Goal: Transaction & Acquisition: Purchase product/service

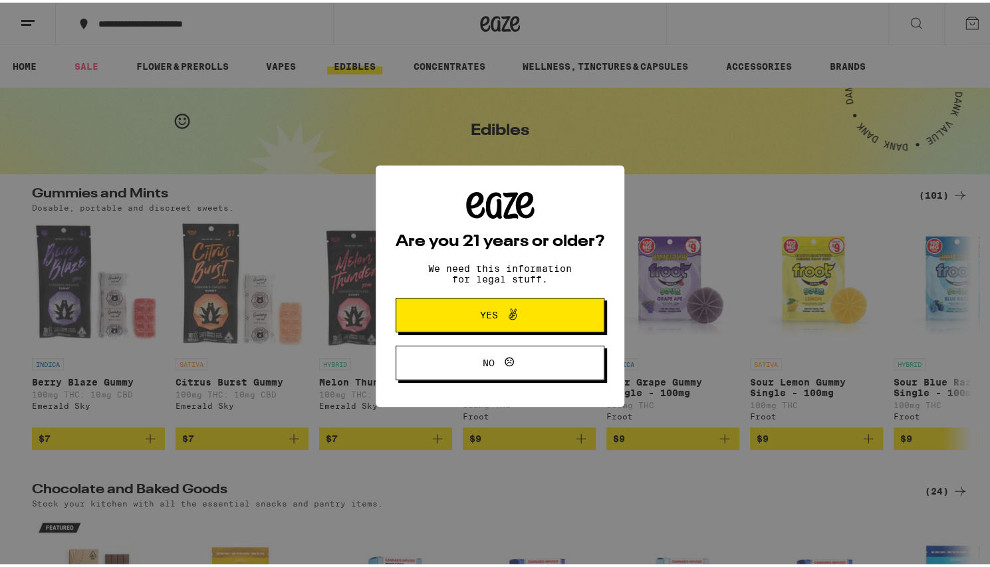
click at [487, 313] on span "Yes" at bounding box center [489, 312] width 18 height 9
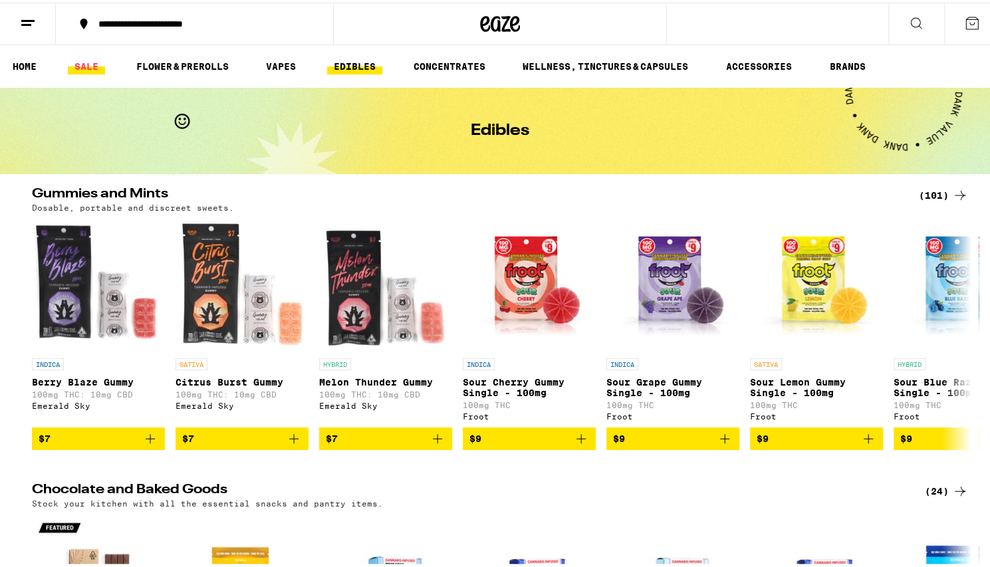
click at [88, 64] on link "SALE" at bounding box center [86, 64] width 37 height 16
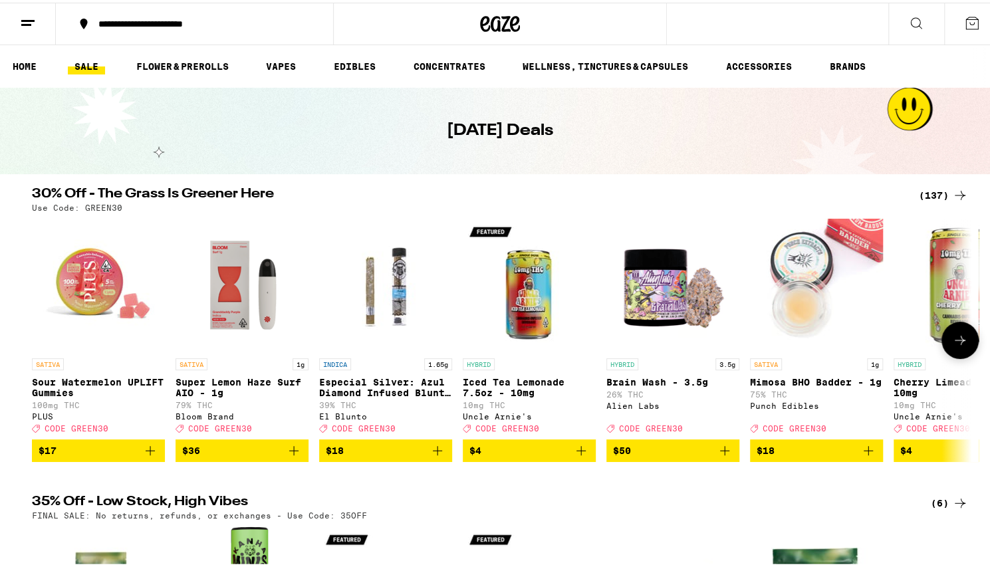
click at [954, 342] on icon at bounding box center [960, 338] width 16 height 16
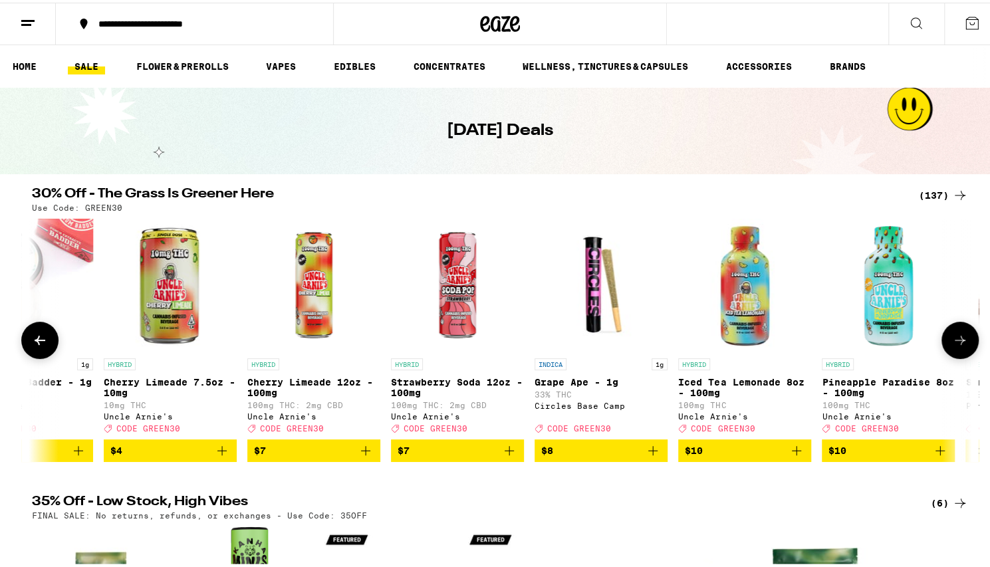
scroll to position [0, 791]
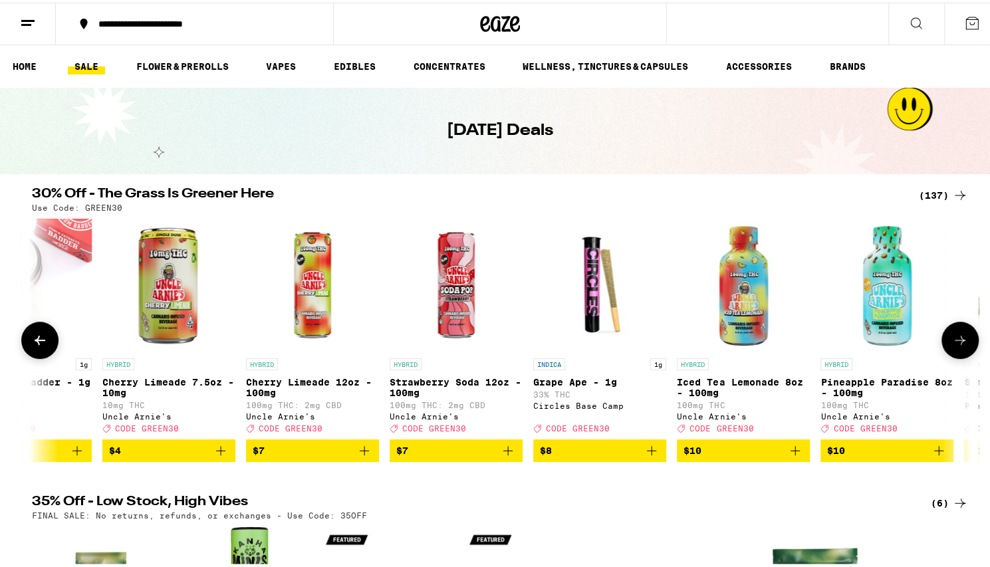
click at [954, 342] on icon at bounding box center [960, 338] width 16 height 16
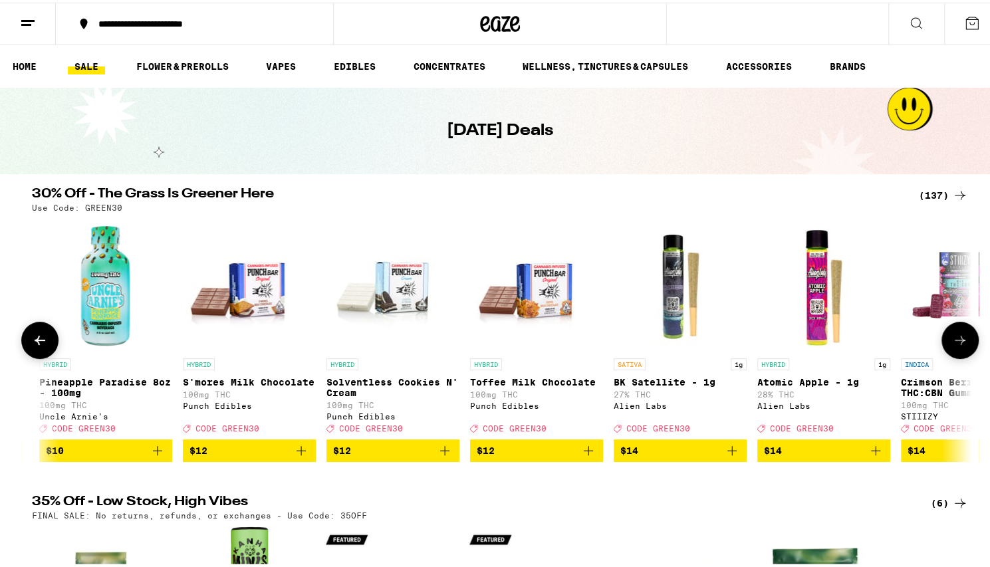
scroll to position [0, 1583]
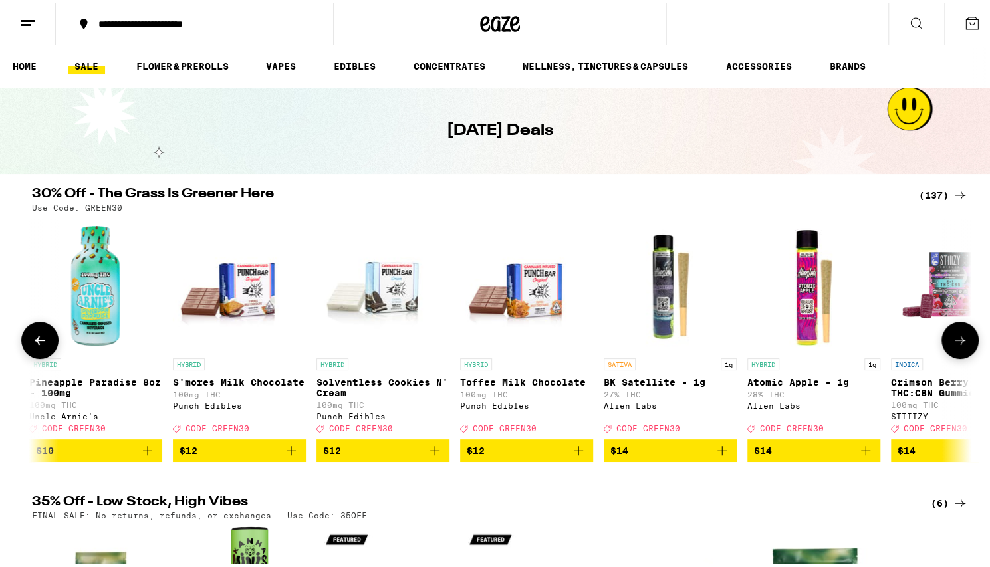
click at [959, 342] on icon at bounding box center [960, 338] width 16 height 16
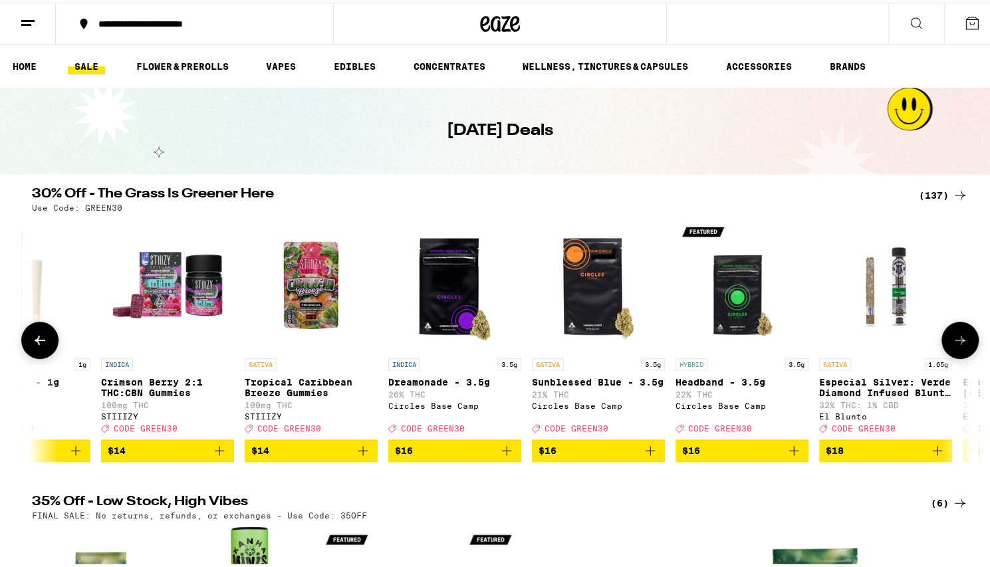
scroll to position [0, 2374]
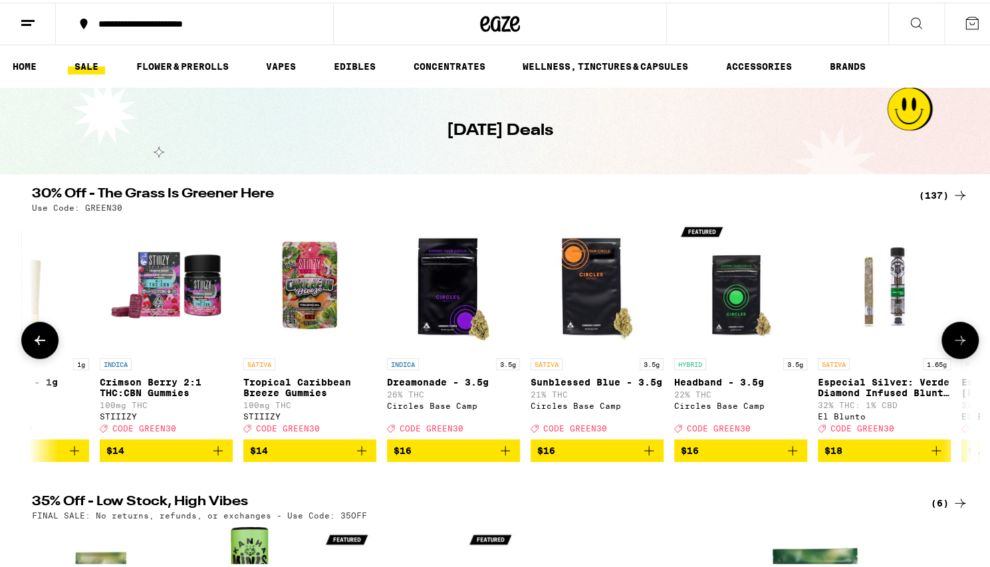
click at [959, 342] on icon at bounding box center [960, 338] width 16 height 16
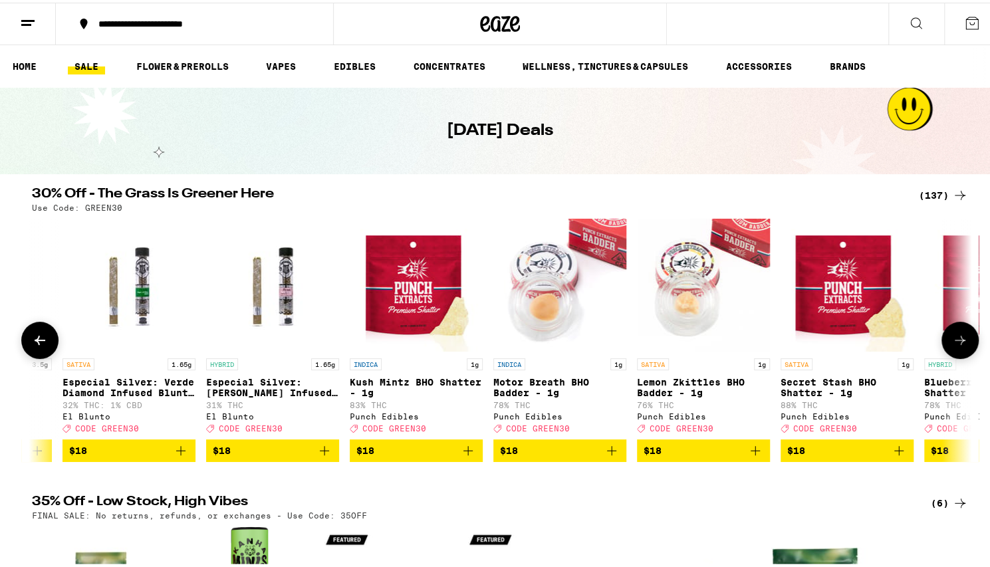
scroll to position [0, 3165]
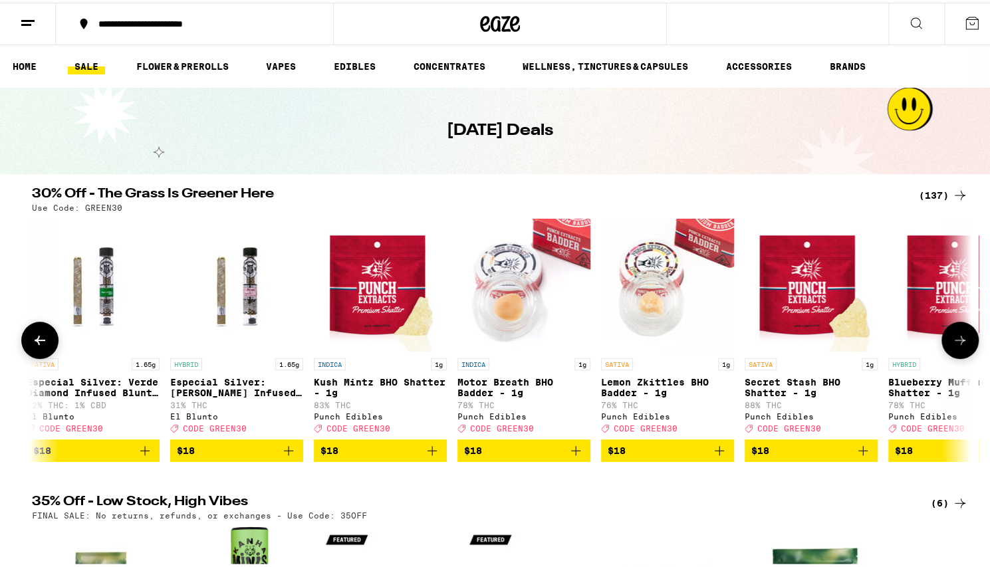
click at [959, 342] on icon at bounding box center [960, 338] width 16 height 16
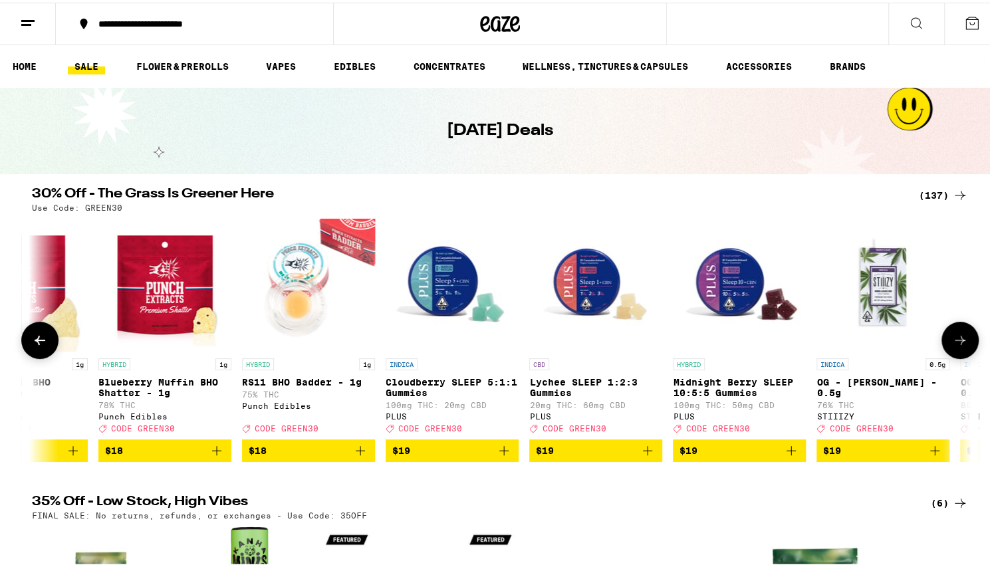
scroll to position [0, 3957]
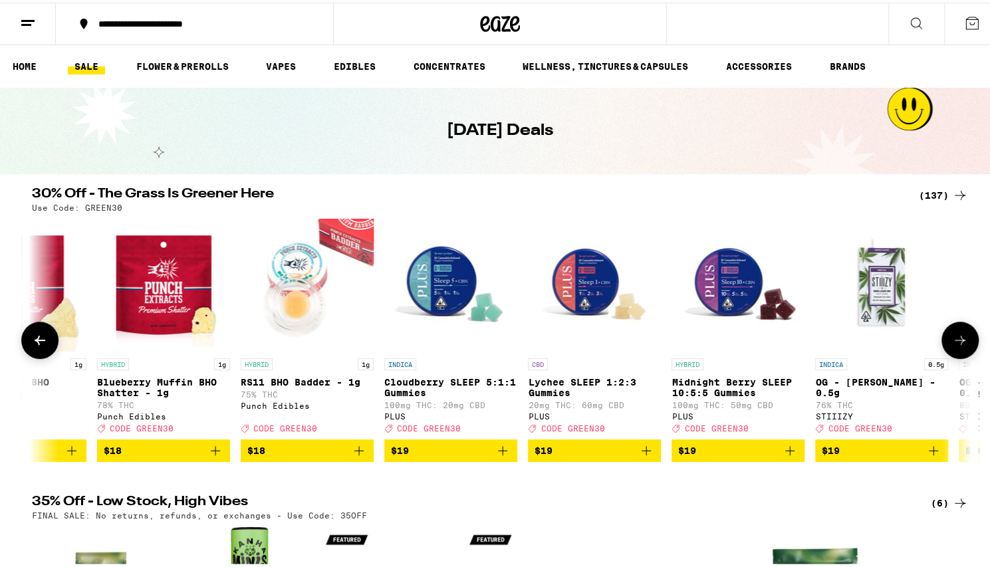
click at [959, 342] on icon at bounding box center [960, 338] width 16 height 16
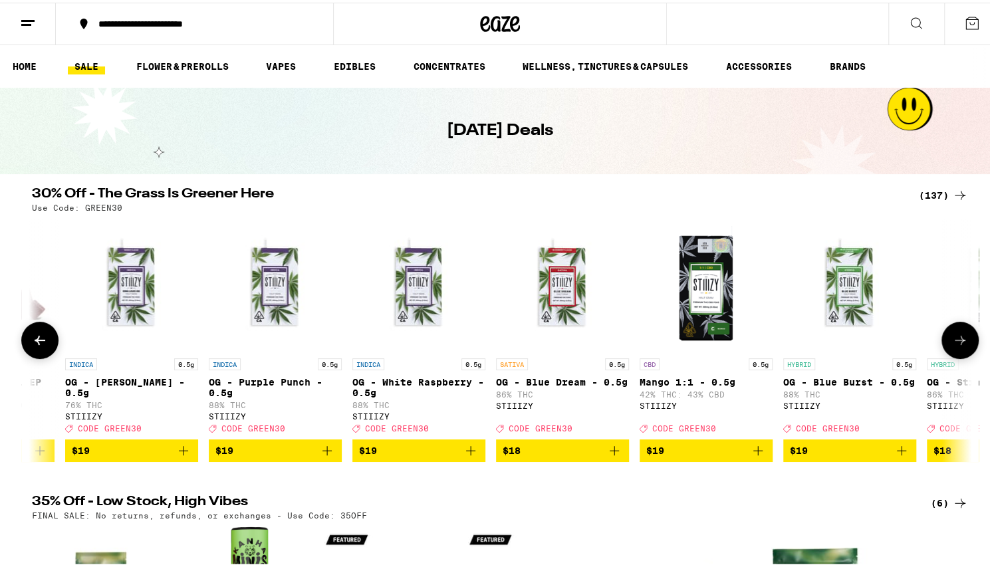
scroll to position [0, 4748]
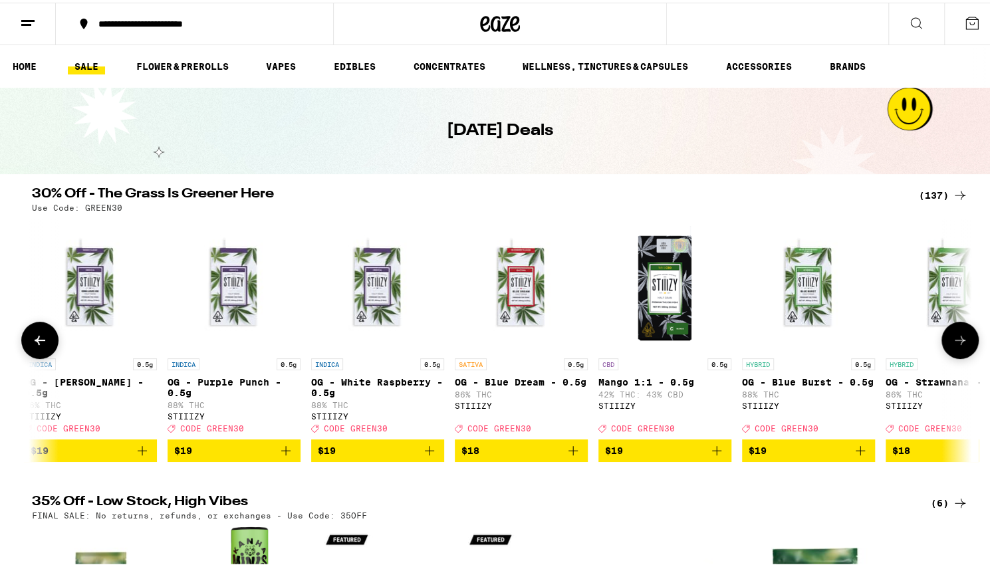
click at [959, 342] on icon at bounding box center [960, 338] width 16 height 16
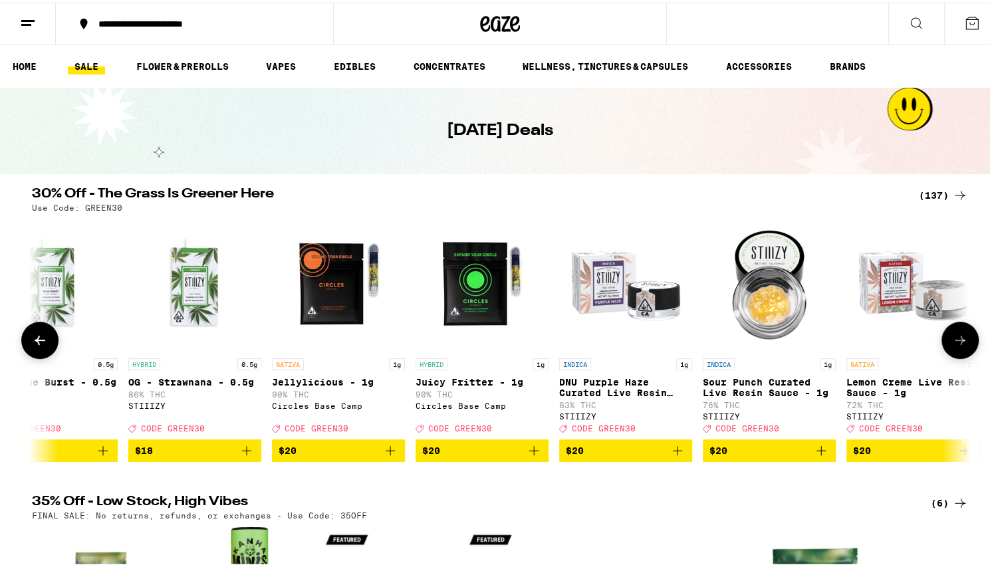
scroll to position [0, 5539]
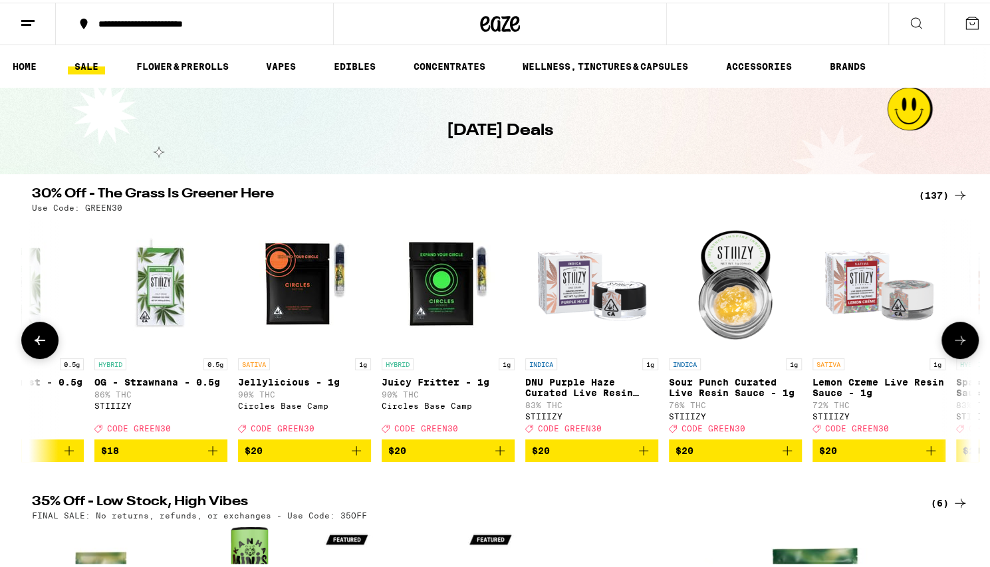
click at [959, 342] on icon at bounding box center [960, 338] width 16 height 16
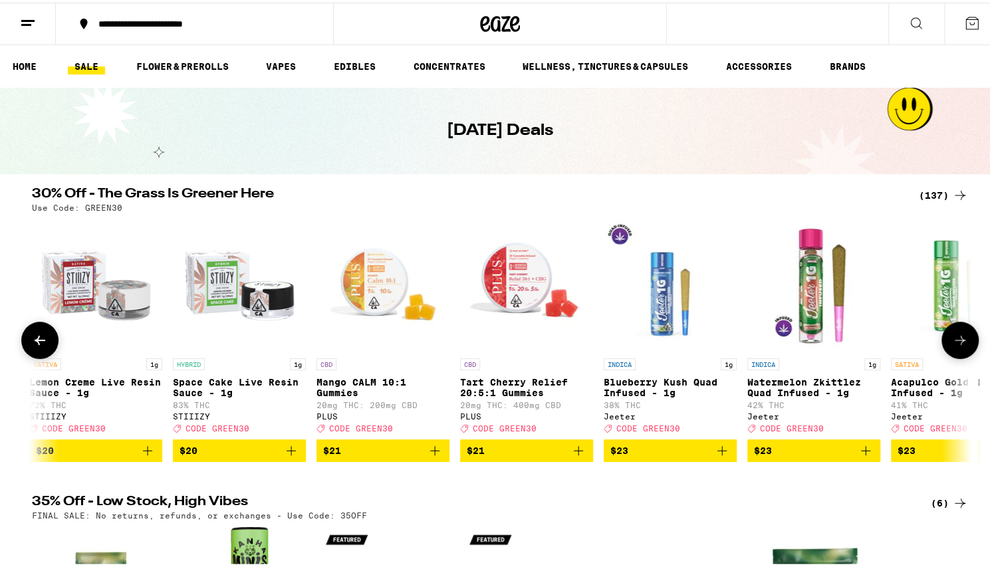
scroll to position [0, 6331]
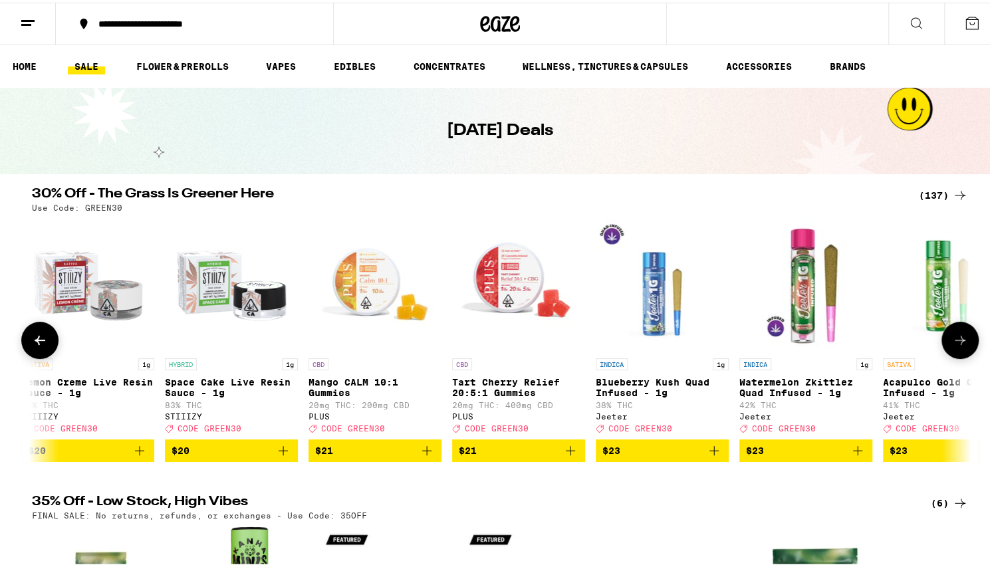
click at [959, 342] on icon at bounding box center [960, 338] width 16 height 16
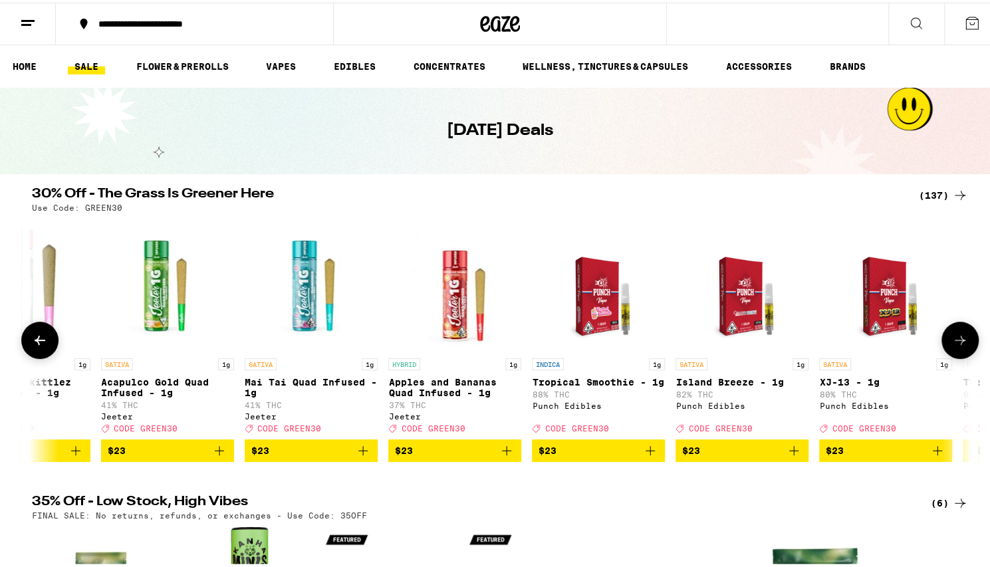
scroll to position [0, 7122]
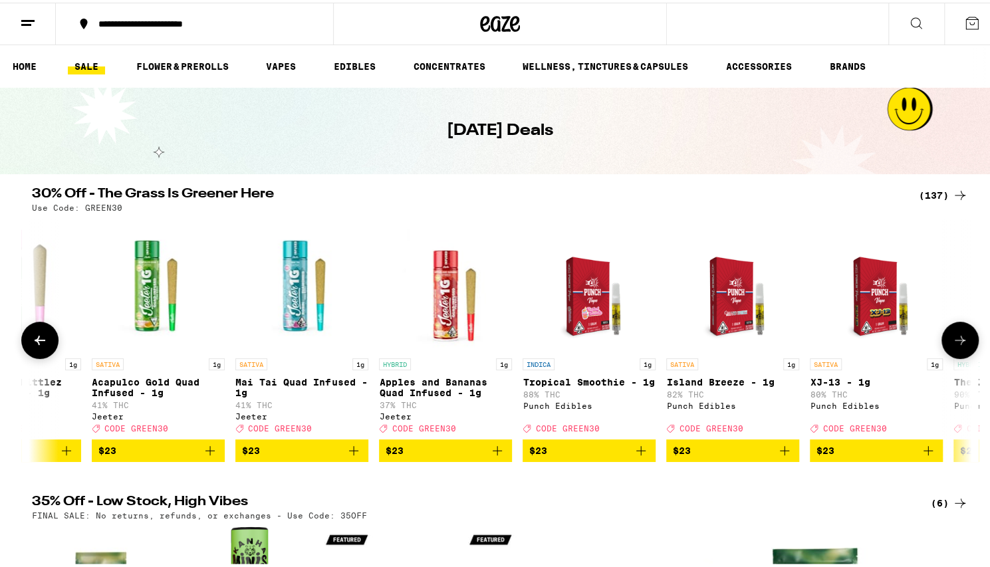
click at [959, 342] on icon at bounding box center [960, 338] width 16 height 16
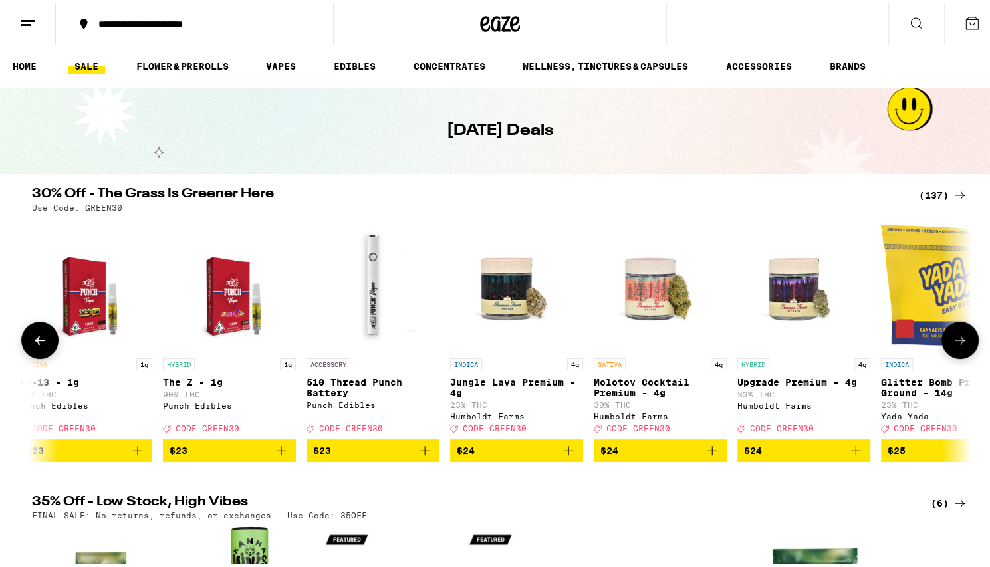
scroll to position [0, 7913]
click at [959, 342] on icon at bounding box center [960, 338] width 16 height 16
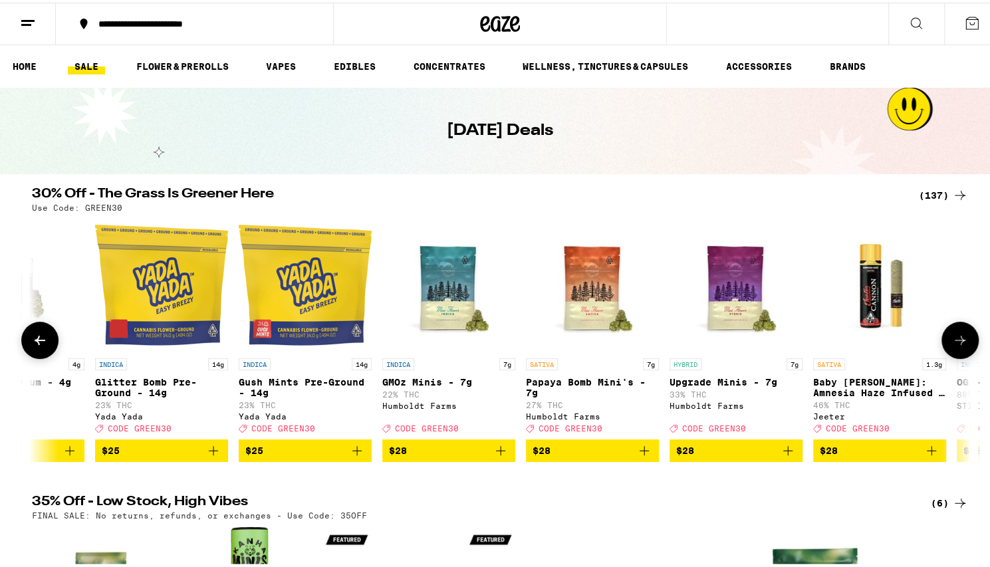
scroll to position [0, 8705]
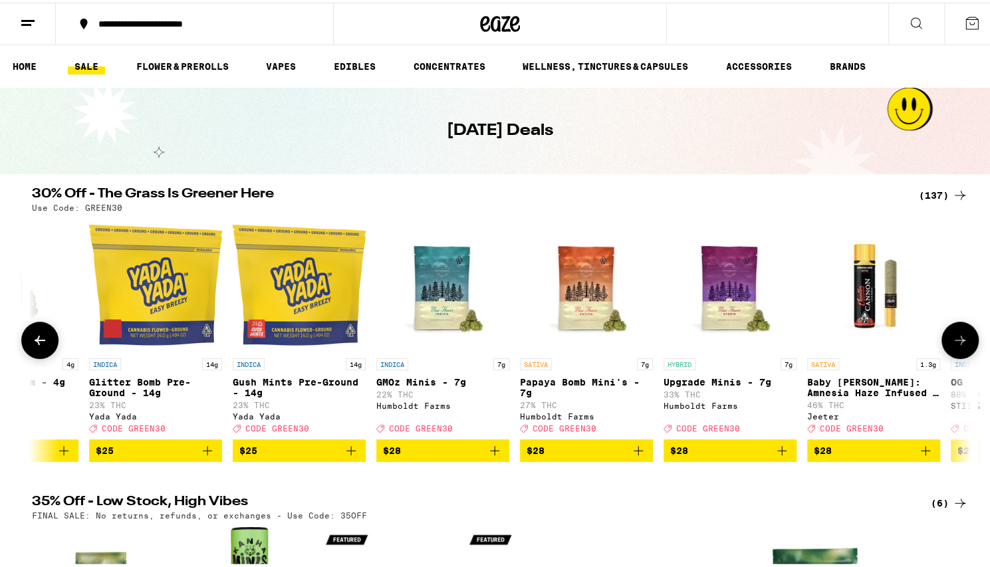
click at [959, 342] on icon at bounding box center [960, 338] width 16 height 16
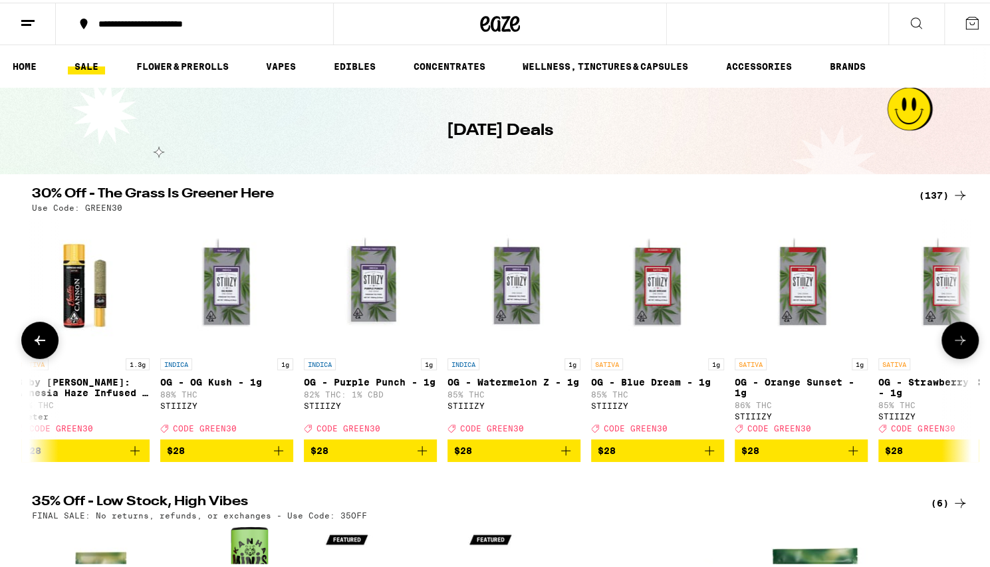
scroll to position [0, 9496]
click at [959, 342] on icon at bounding box center [960, 338] width 16 height 16
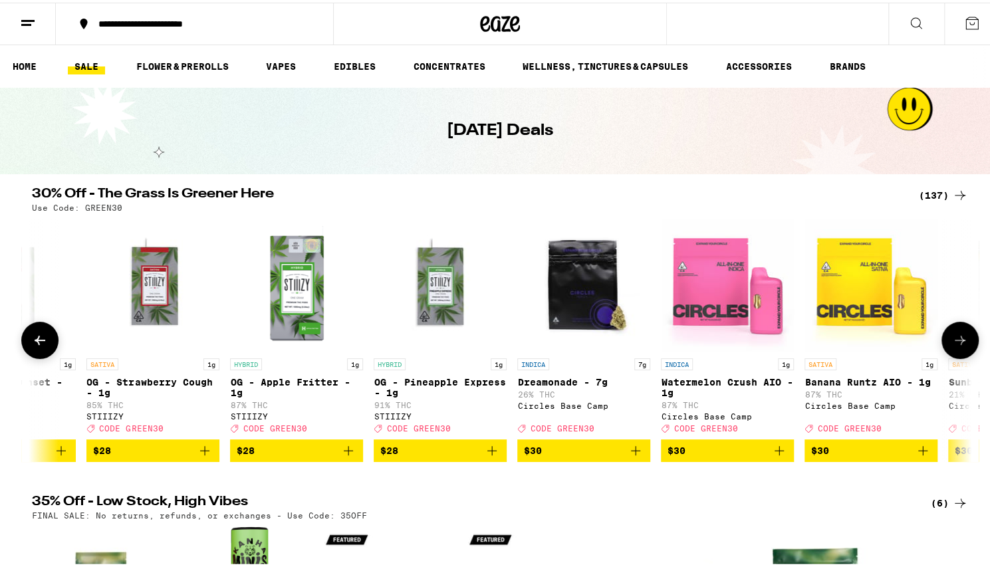
click at [959, 342] on icon at bounding box center [960, 338] width 16 height 16
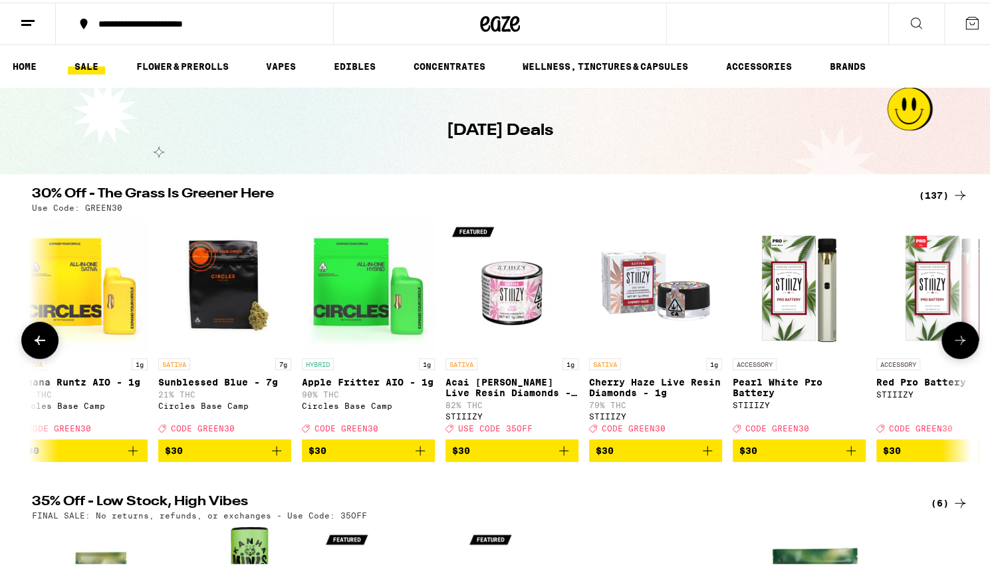
scroll to position [0, 11079]
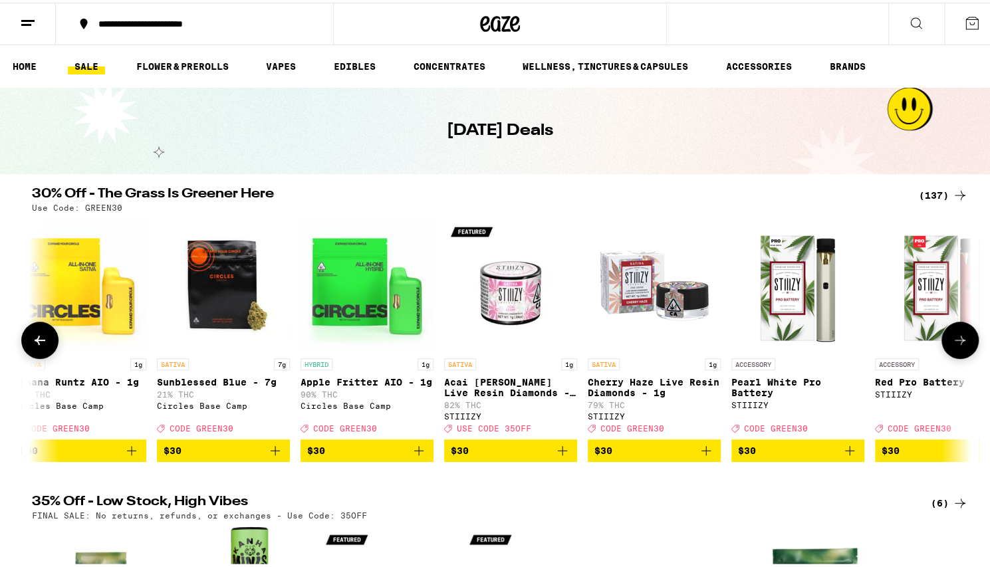
click at [958, 346] on icon at bounding box center [960, 338] width 16 height 16
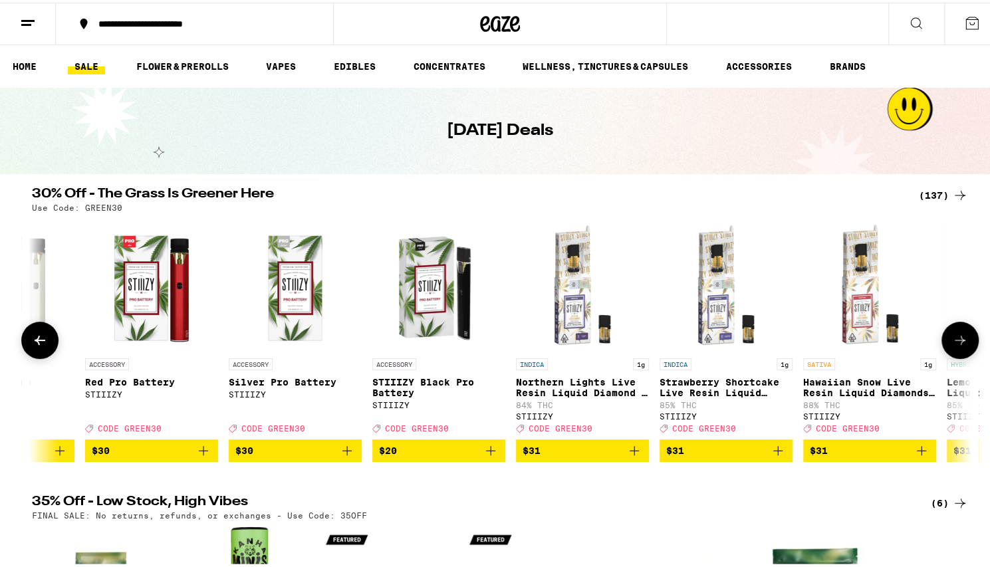
scroll to position [0, 11870]
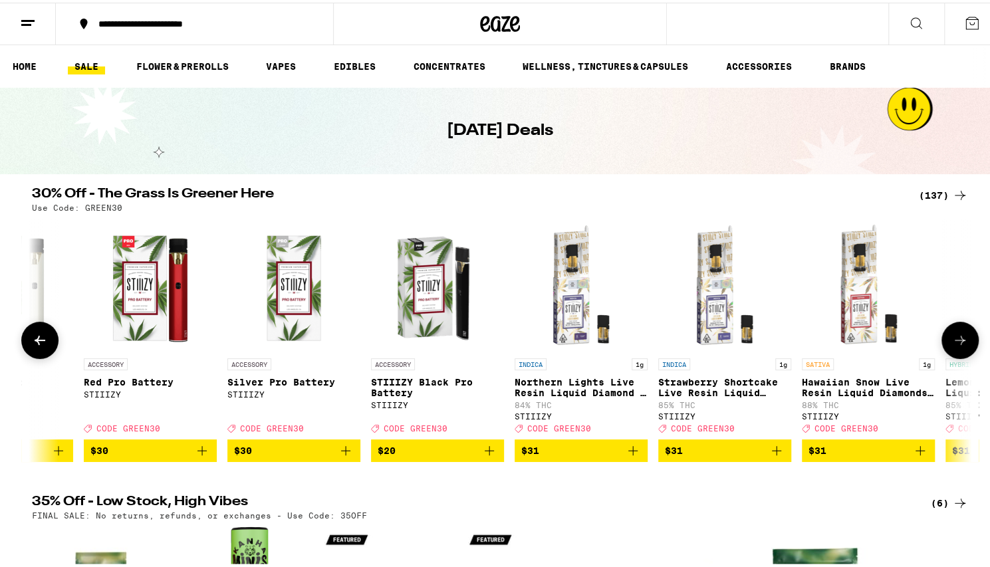
click at [958, 346] on icon at bounding box center [960, 338] width 16 height 16
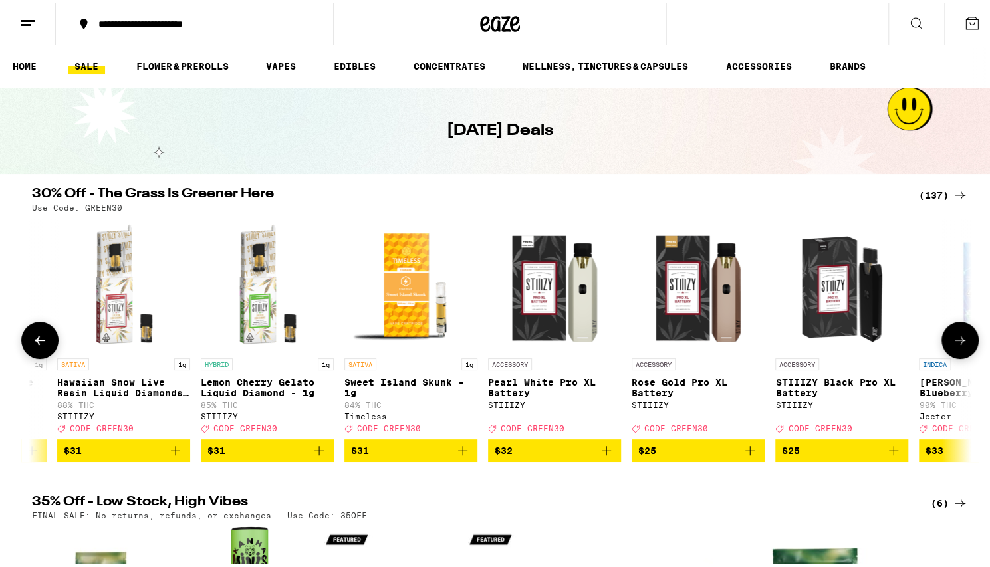
scroll to position [0, 12661]
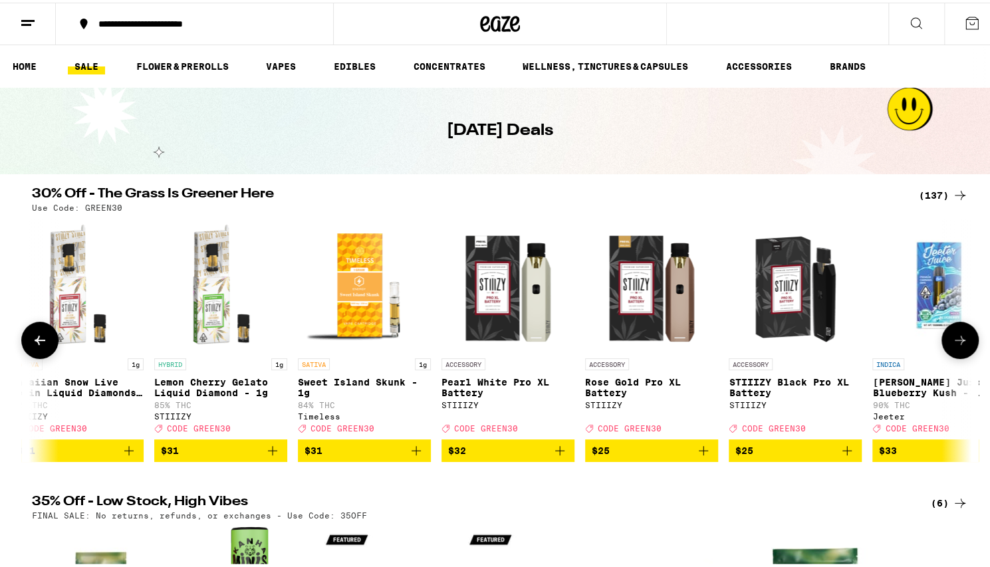
click at [958, 346] on icon at bounding box center [960, 338] width 16 height 16
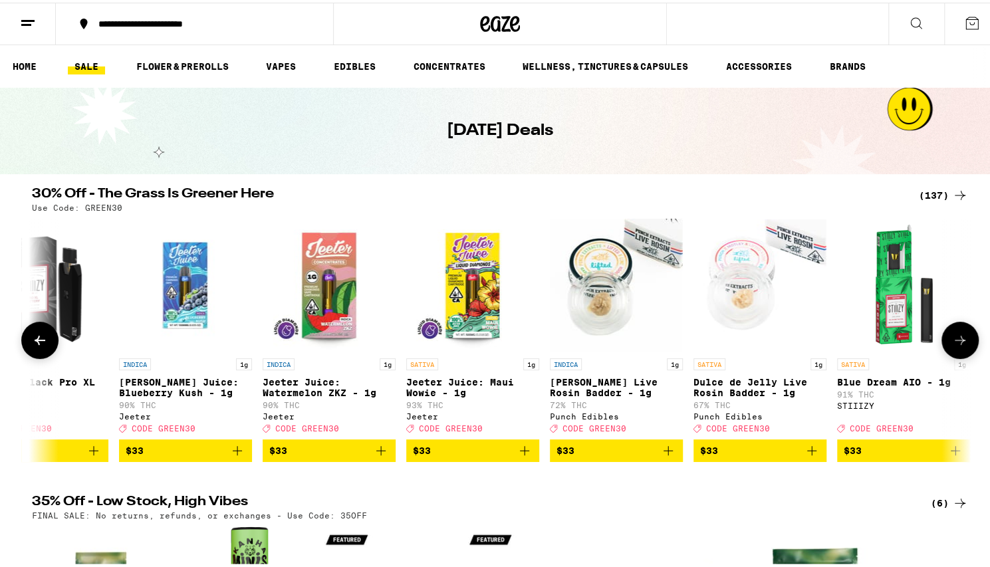
scroll to position [0, 13453]
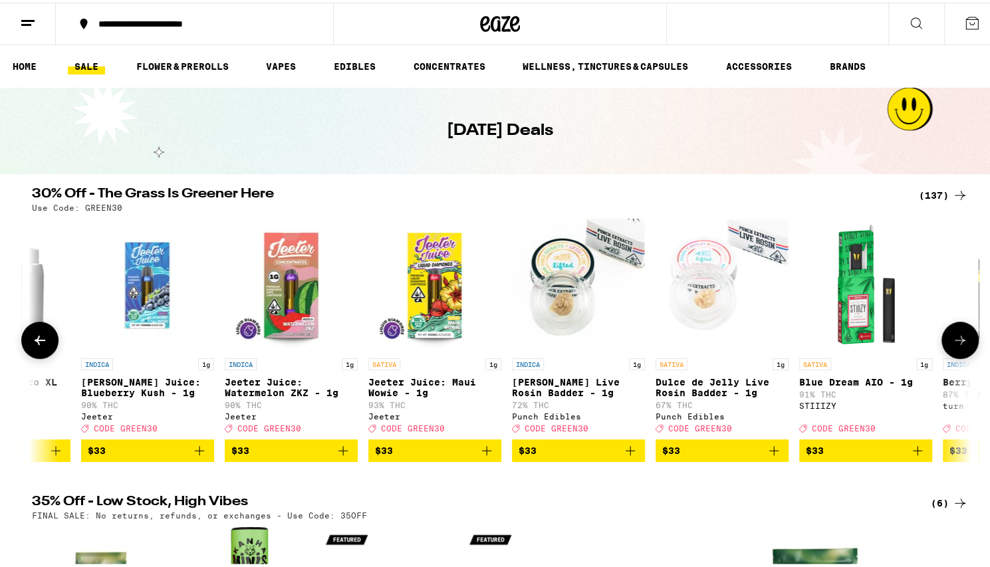
click at [958, 346] on icon at bounding box center [960, 338] width 16 height 16
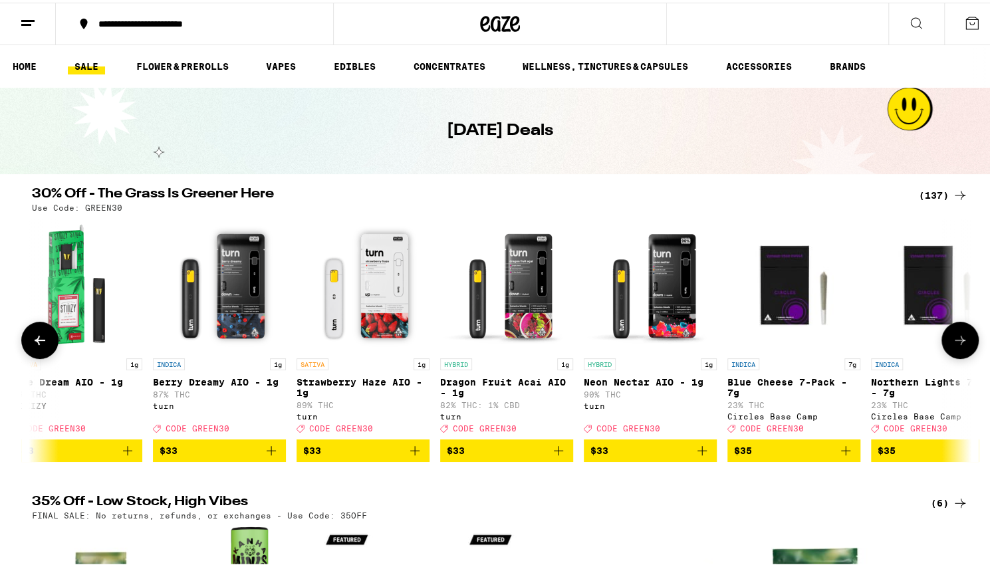
scroll to position [0, 14244]
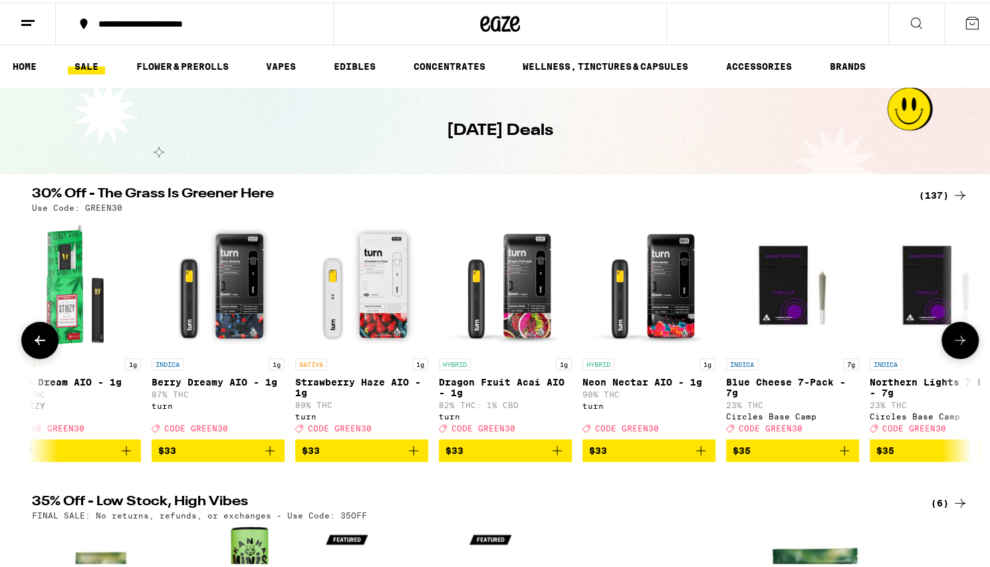
click at [958, 346] on icon at bounding box center [960, 338] width 16 height 16
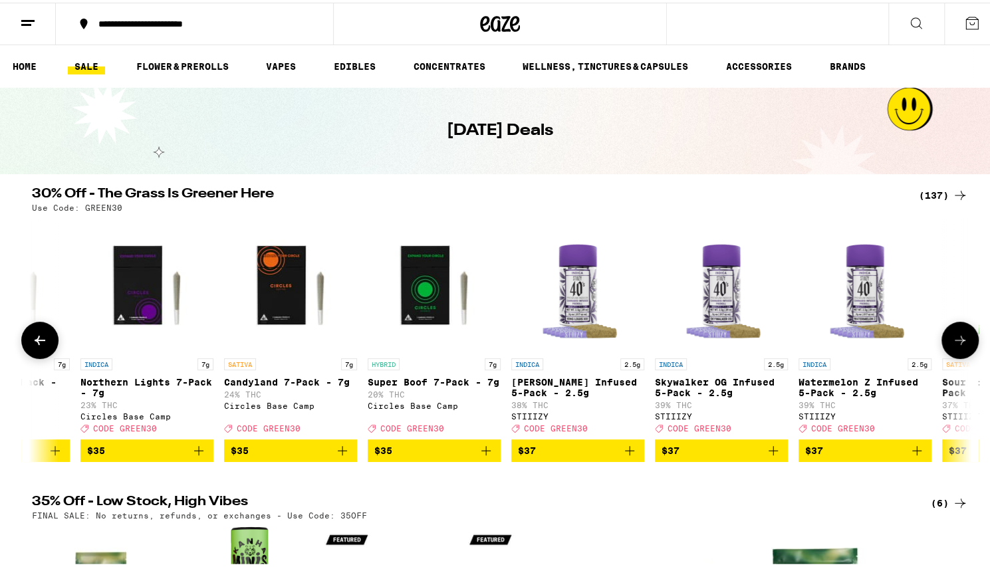
scroll to position [0, 15035]
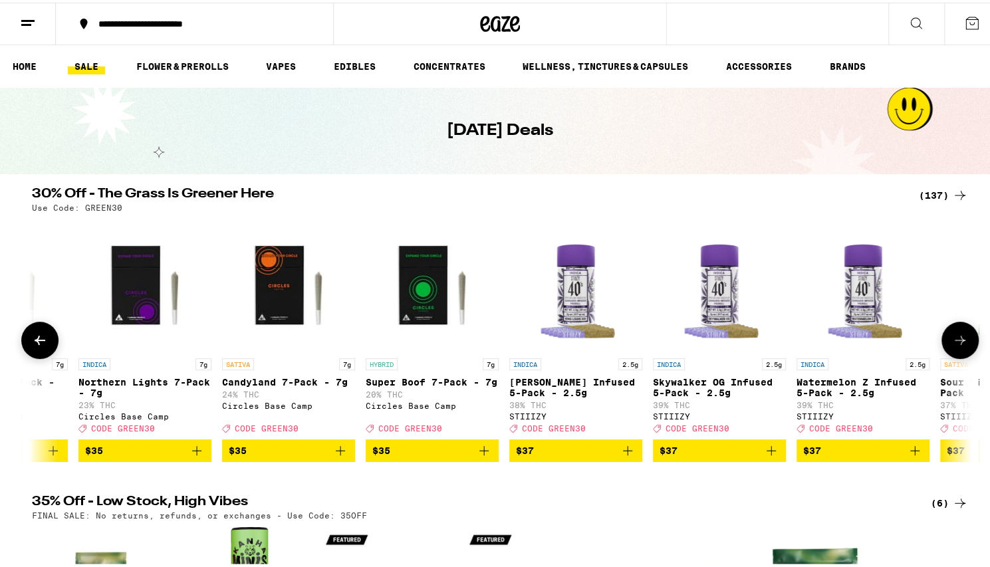
click at [958, 346] on icon at bounding box center [960, 338] width 16 height 16
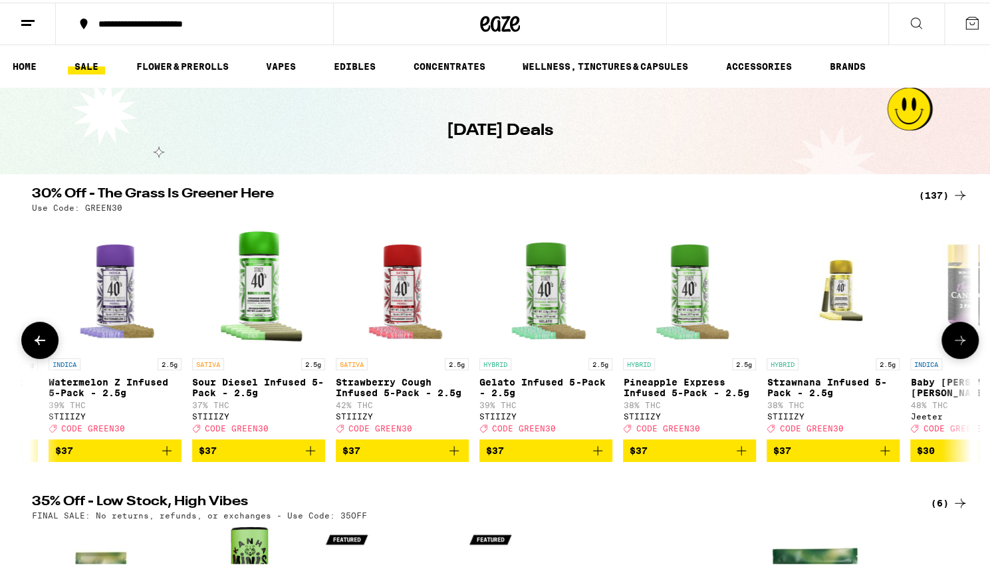
scroll to position [0, 15827]
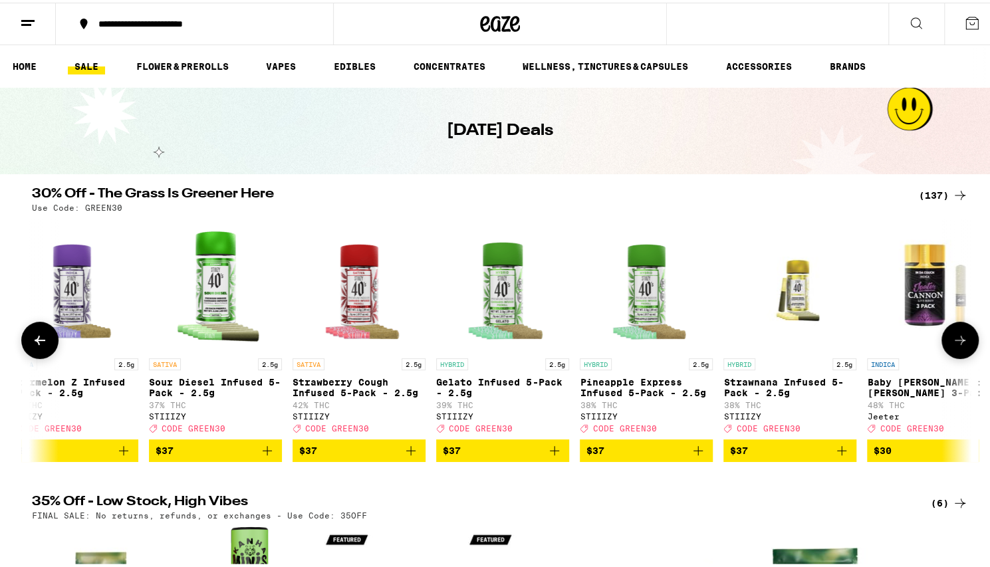
click at [958, 346] on icon at bounding box center [960, 338] width 16 height 16
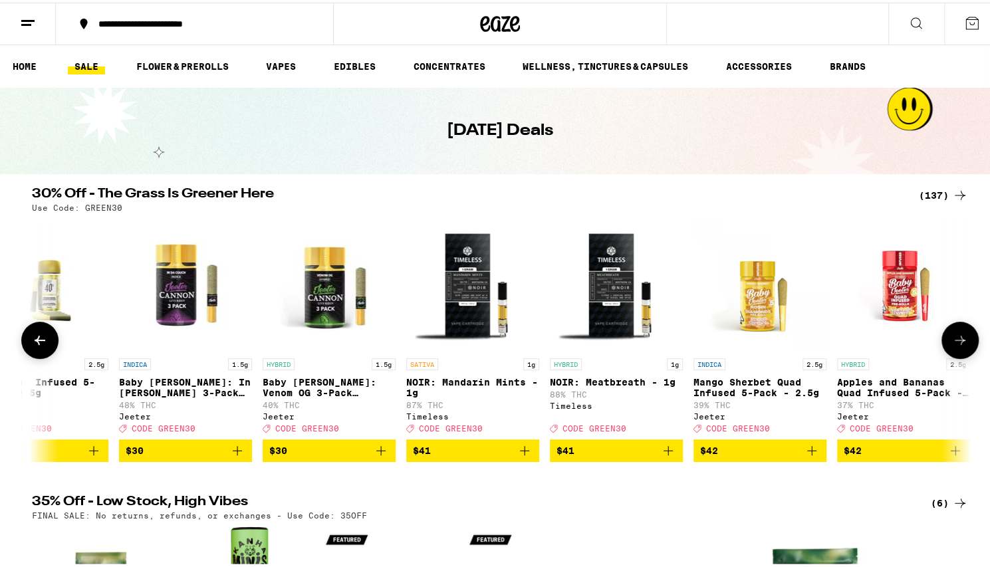
scroll to position [0, 16618]
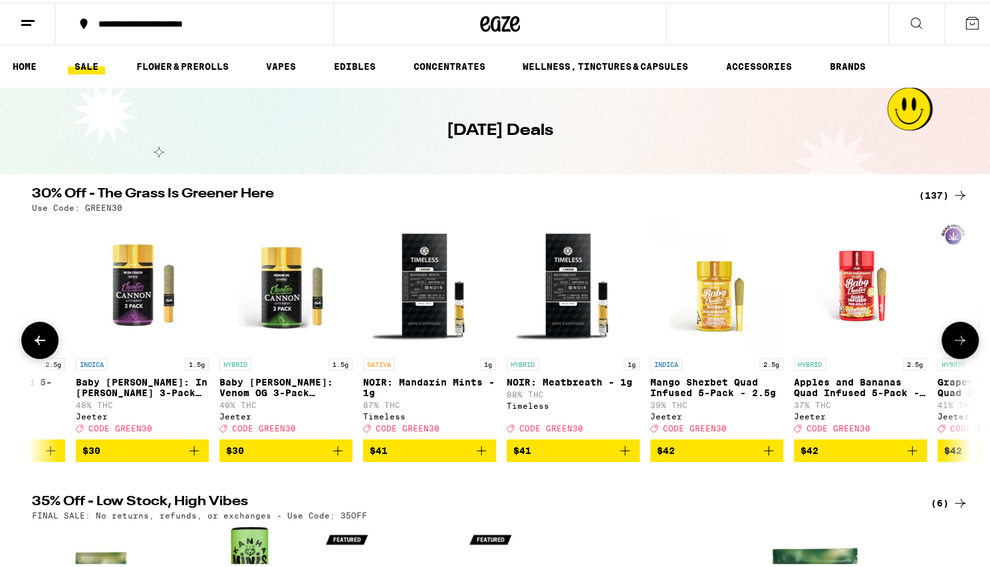
click at [958, 346] on icon at bounding box center [960, 338] width 16 height 16
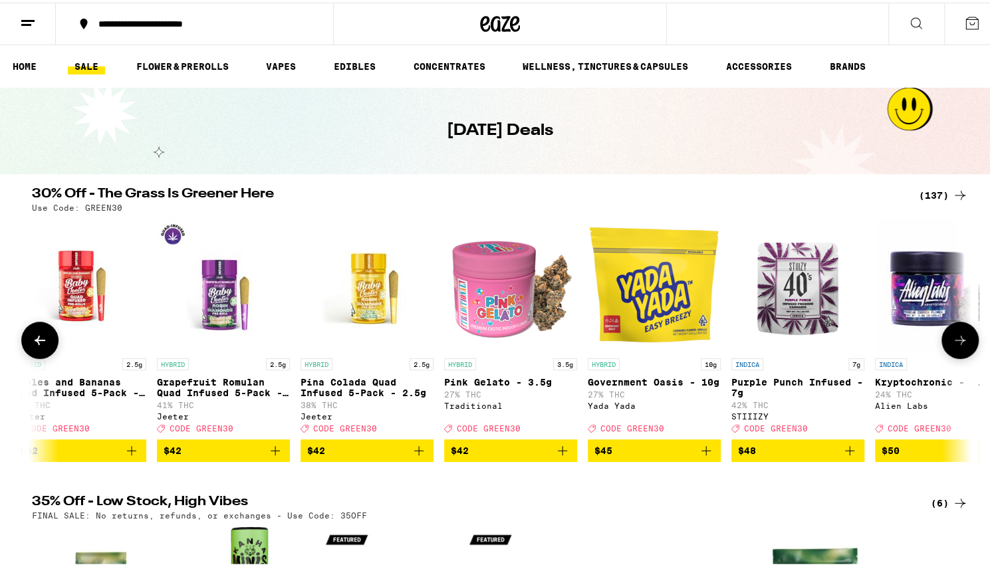
scroll to position [0, 17409]
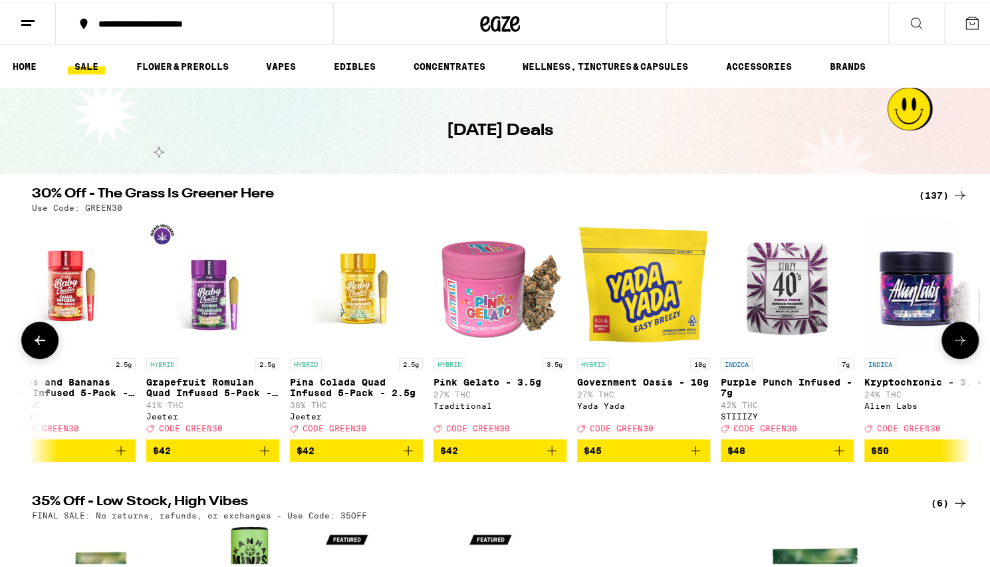
click at [958, 346] on icon at bounding box center [960, 338] width 16 height 16
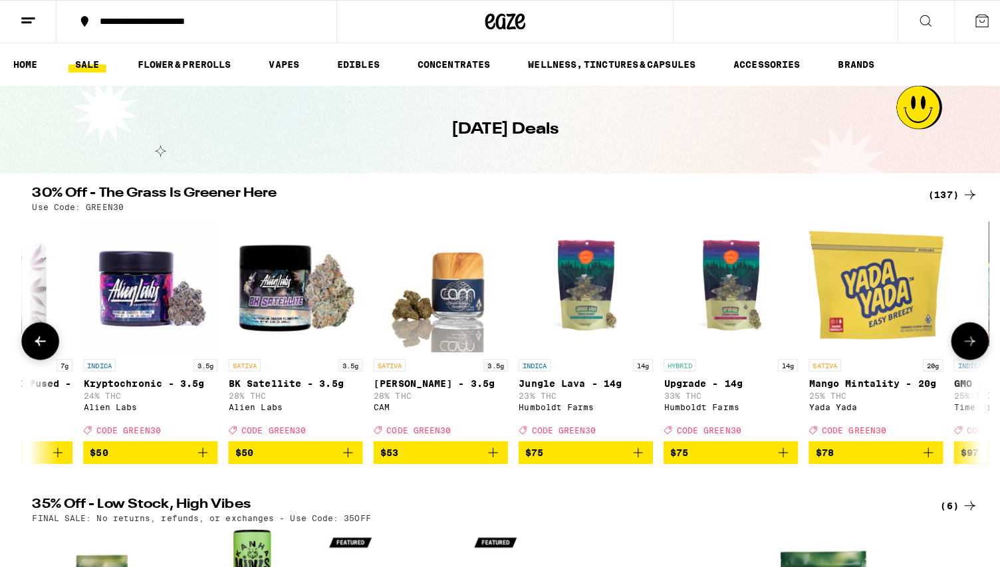
scroll to position [0, 18201]
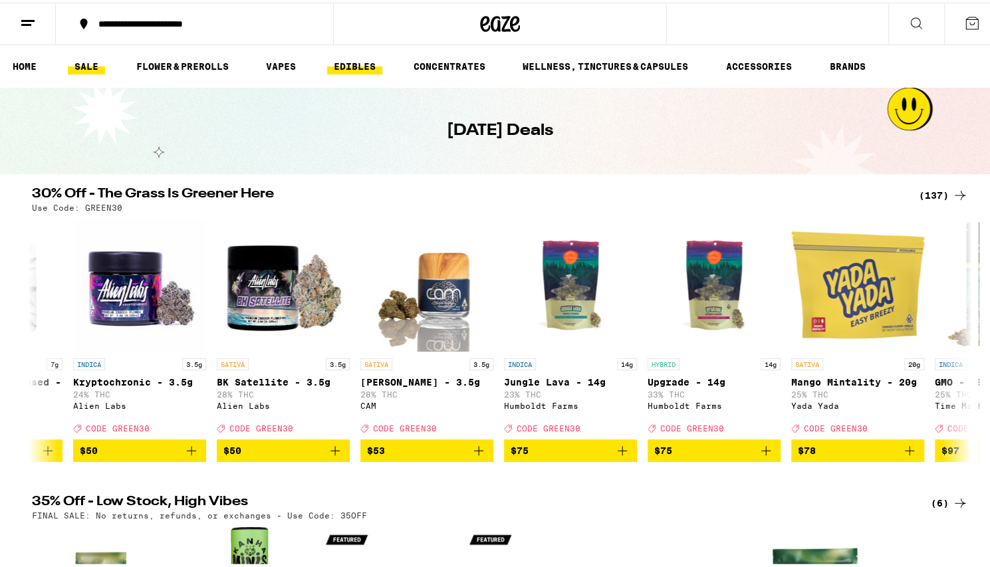
click at [354, 68] on link "EDIBLES" at bounding box center [354, 64] width 55 height 16
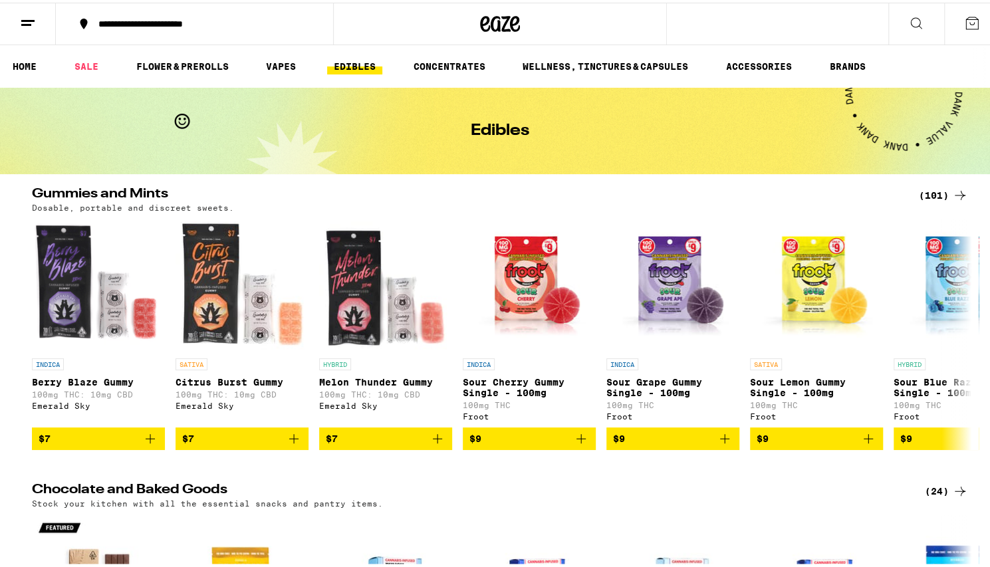
click at [964, 22] on icon at bounding box center [972, 21] width 16 height 16
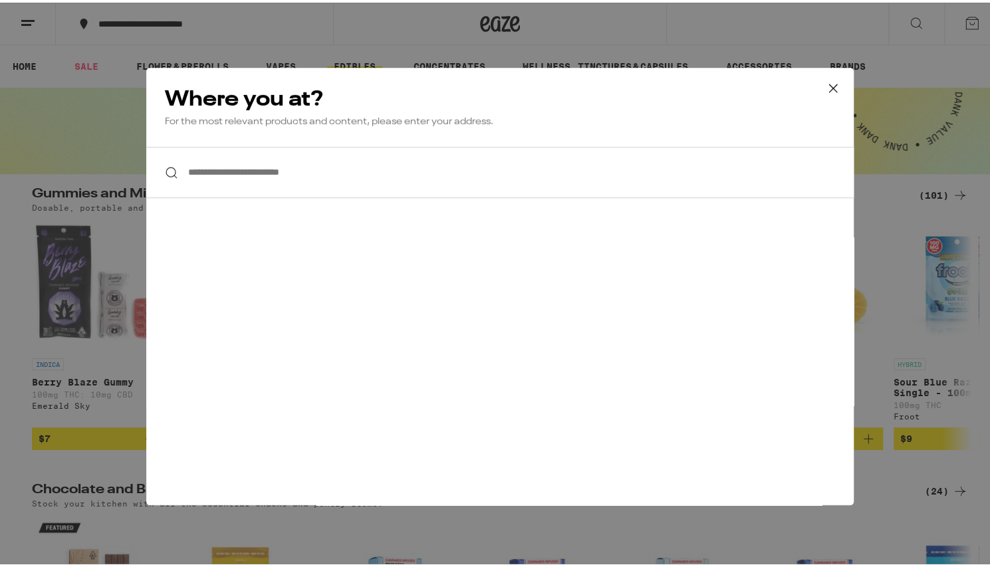
click at [829, 86] on icon at bounding box center [833, 85] width 8 height 8
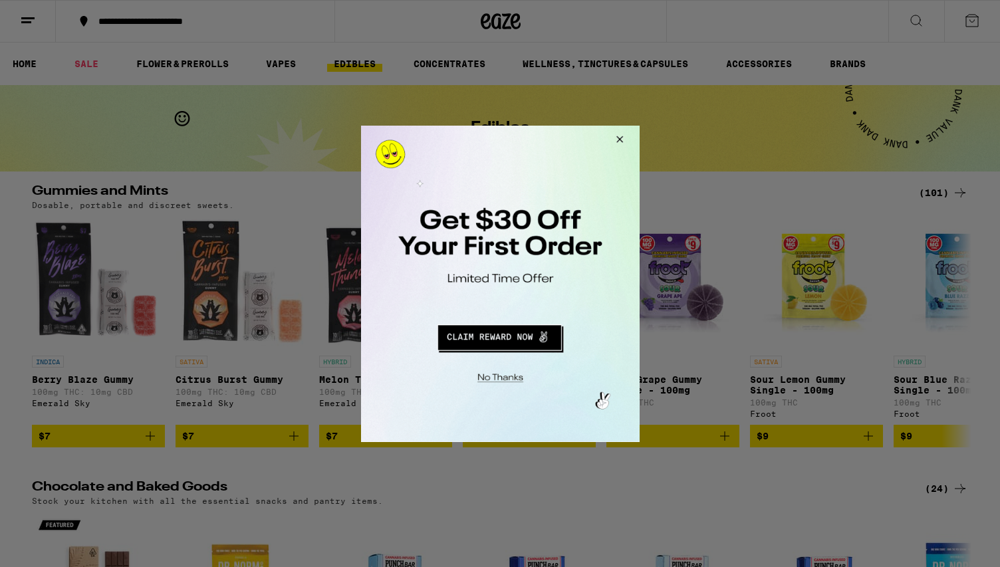
click at [509, 335] on button "Redirect to URL" at bounding box center [498, 335] width 231 height 32
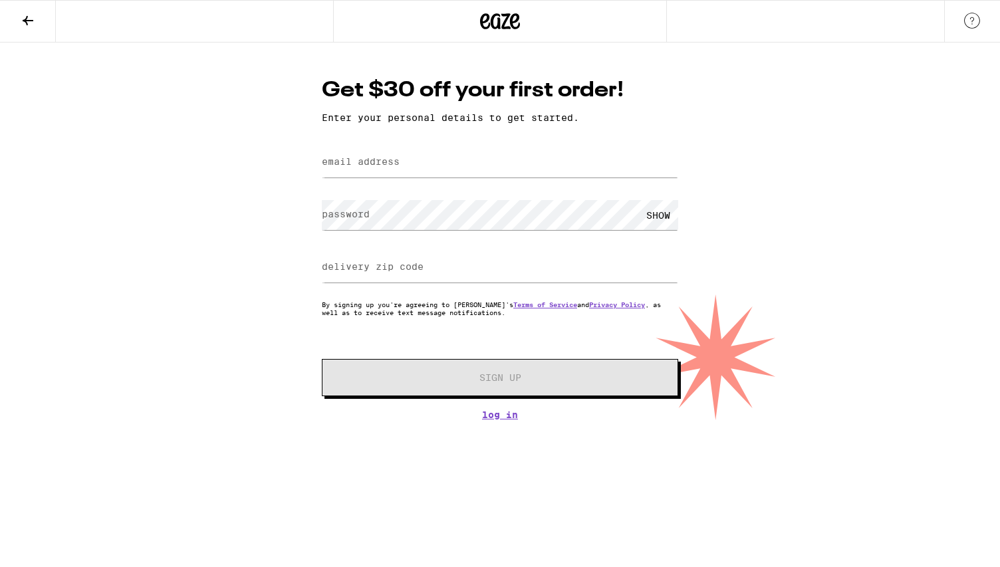
click at [356, 167] on label "email address" at bounding box center [361, 161] width 78 height 11
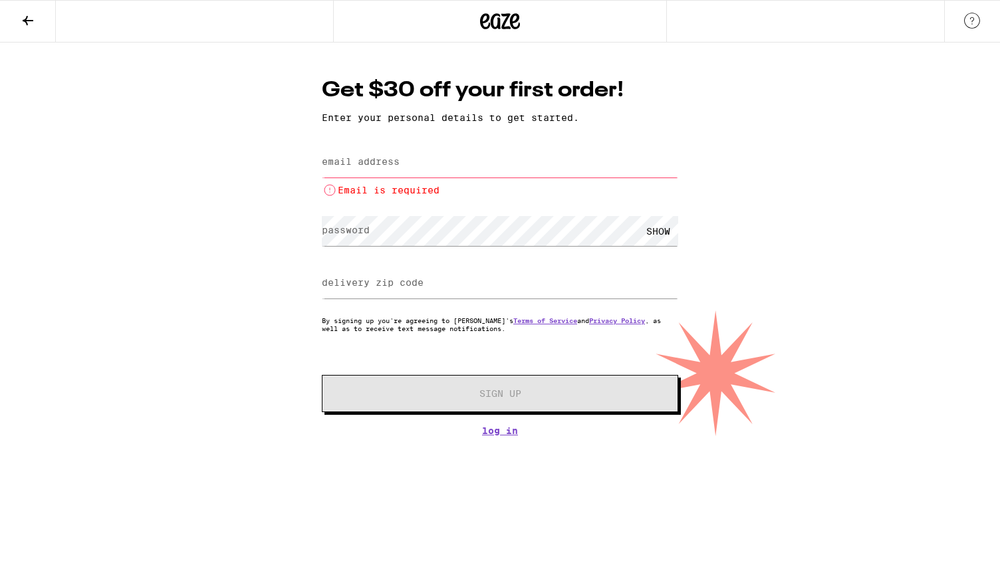
click at [353, 213] on div "password SHOW" at bounding box center [500, 230] width 356 height 39
click at [343, 235] on label "password" at bounding box center [346, 230] width 48 height 11
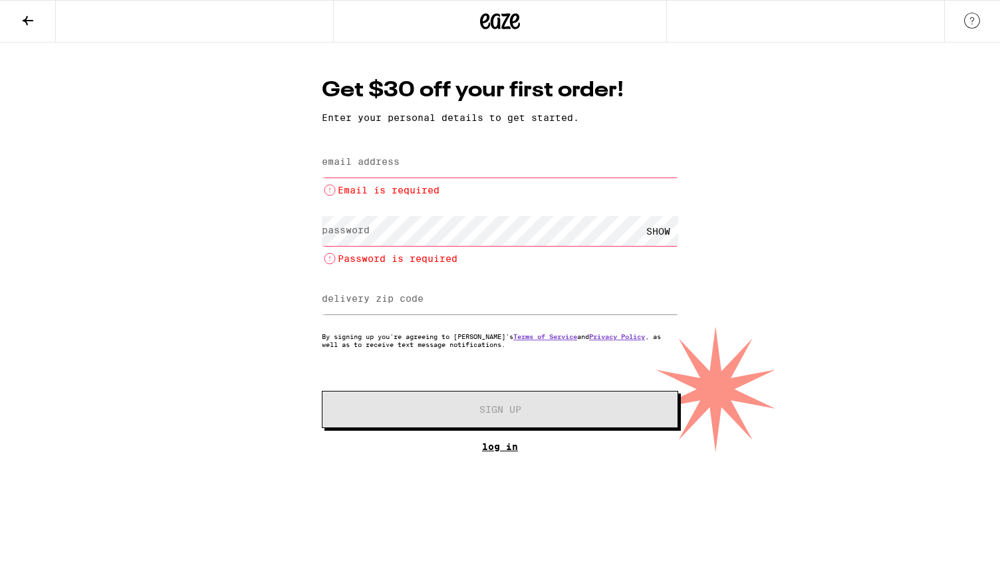
click at [498, 436] on div "Get $30 off your first order! Enter your personal details to get started. email…" at bounding box center [500, 264] width 383 height 376
click at [499, 452] on link "Log In" at bounding box center [500, 447] width 356 height 11
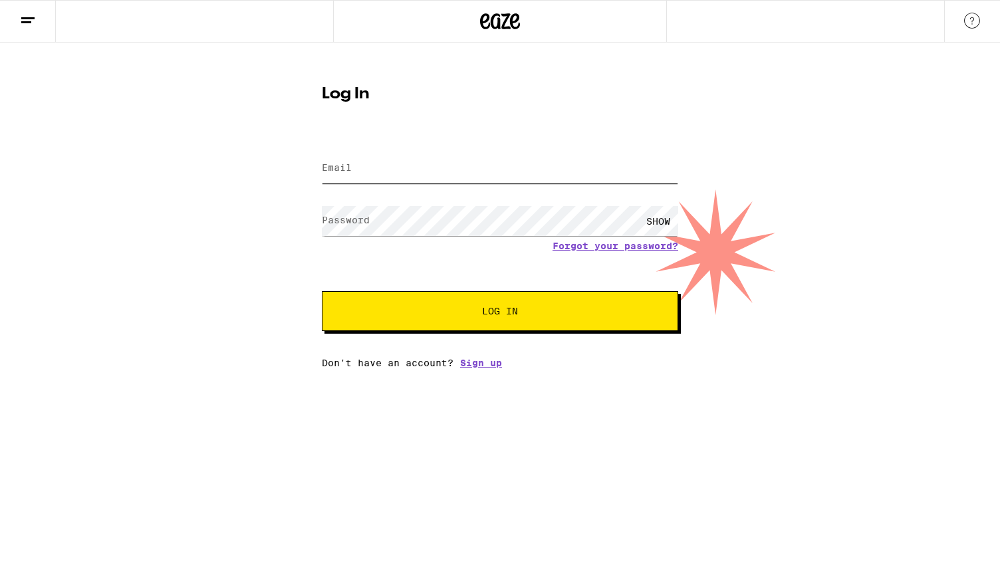
type input "[EMAIL_ADDRESS][DOMAIN_NAME]"
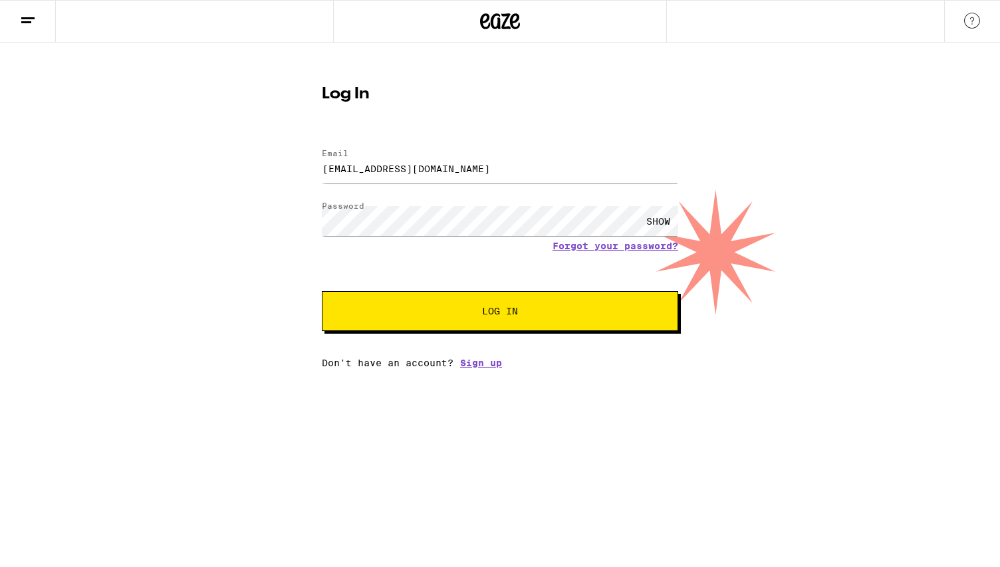
click at [496, 315] on span "Log In" at bounding box center [500, 311] width 36 height 9
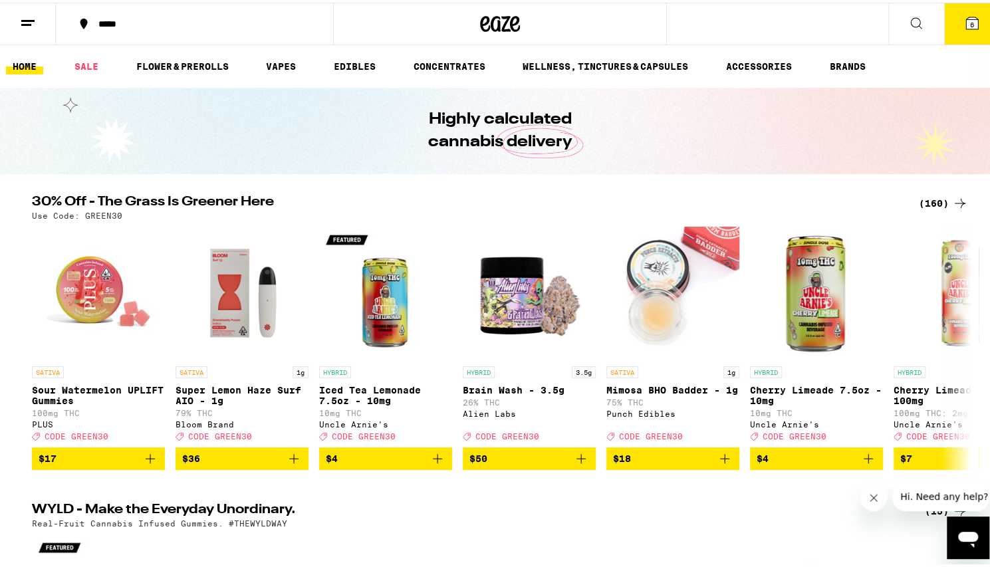
click at [964, 27] on icon at bounding box center [972, 21] width 16 height 16
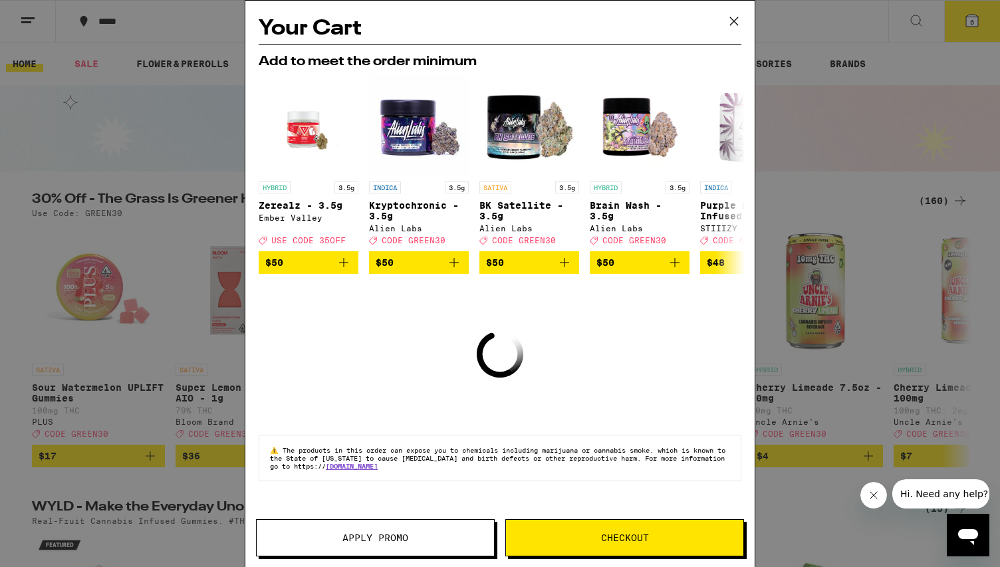
click at [741, 18] on icon at bounding box center [734, 21] width 20 height 20
